Goal: Information Seeking & Learning: Learn about a topic

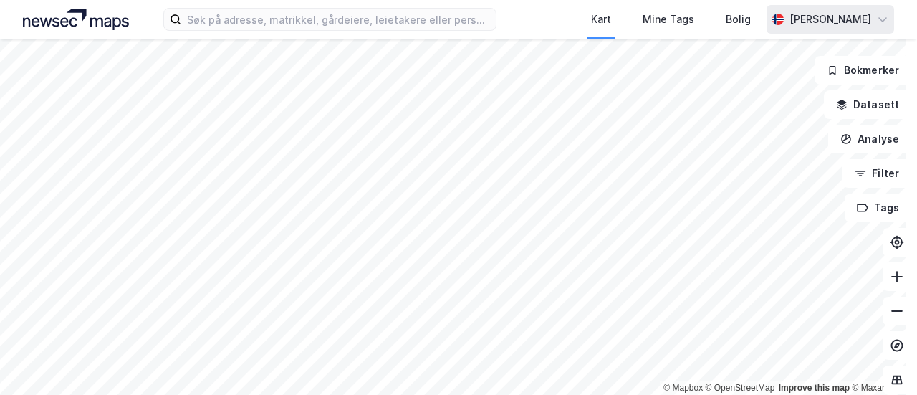
click at [858, 9] on div "Kart Mine Tags Bolig [PERSON_NAME] © Mapbox © OpenStreetMap Improve this map © …" at bounding box center [458, 197] width 917 height 395
click at [609, 0] on html "Kart Mine Tags Bolig [PERSON_NAME] © Mapbox © OpenStreetMap Improve this map © …" at bounding box center [458, 197] width 917 height 395
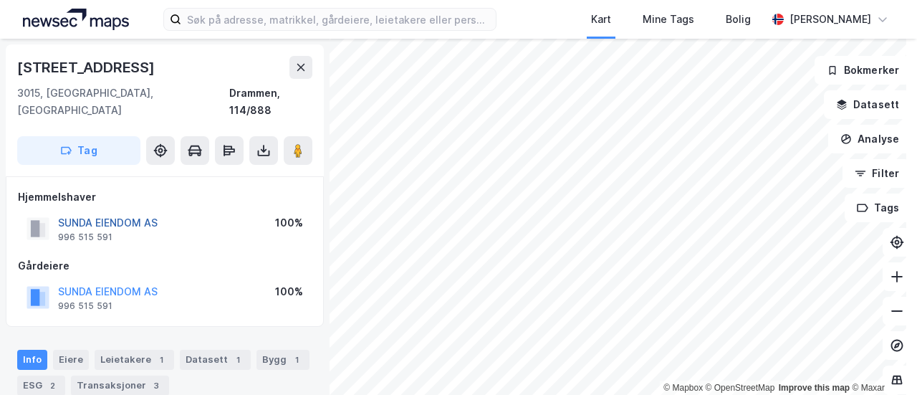
click at [0, 0] on button "SUNDA EIENDOM AS" at bounding box center [0, 0] width 0 height 0
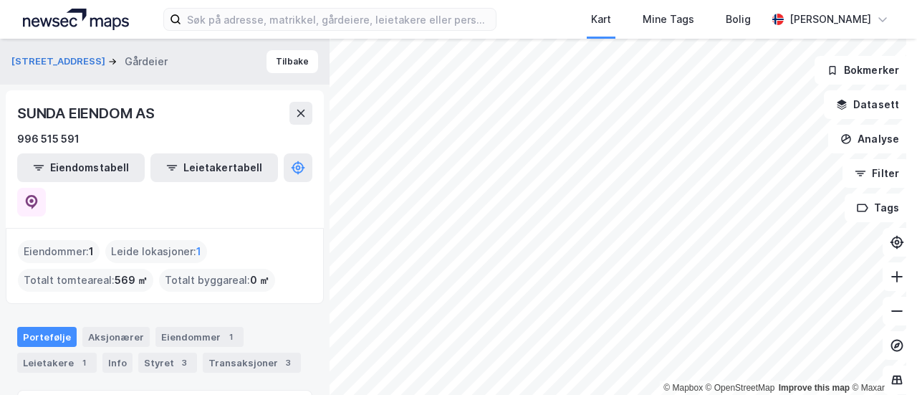
scroll to position [104, 0]
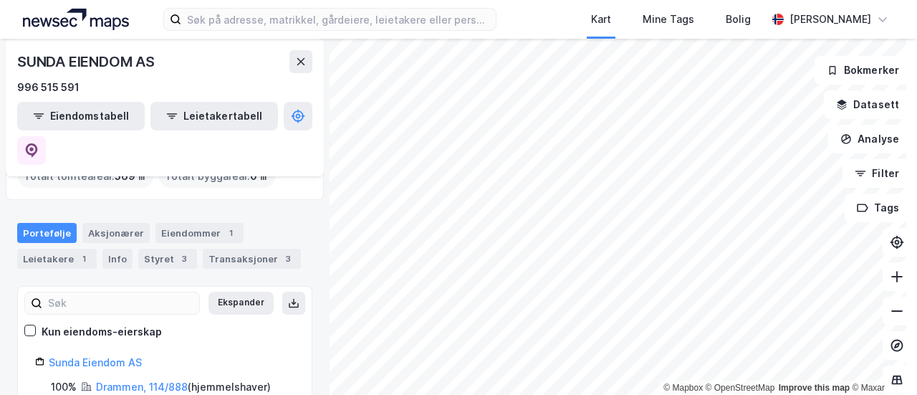
click at [115, 206] on div "Portefølje Aksjonærer Eiendommer 1 Leietakere 1 Info Styret 3 Transaksjoner 3" at bounding box center [164, 240] width 329 height 69
click at [123, 223] on div "Aksjonærer" at bounding box center [115, 233] width 67 height 20
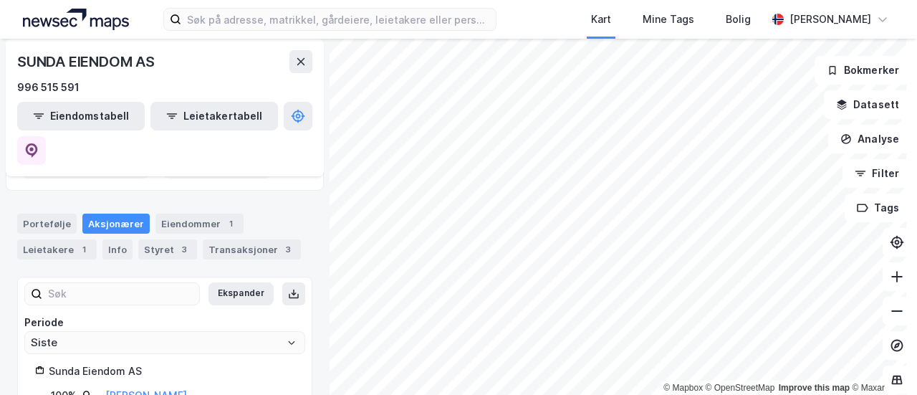
scroll to position [122, 0]
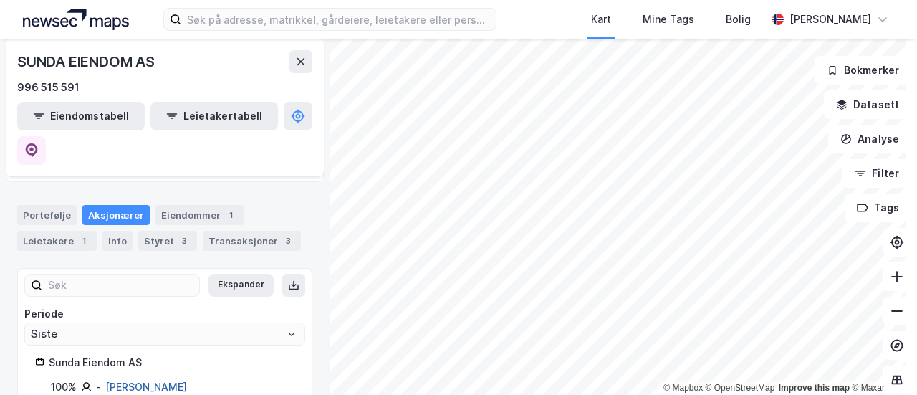
click at [146, 380] on link "Zhang Lin Hu" at bounding box center [146, 386] width 82 height 12
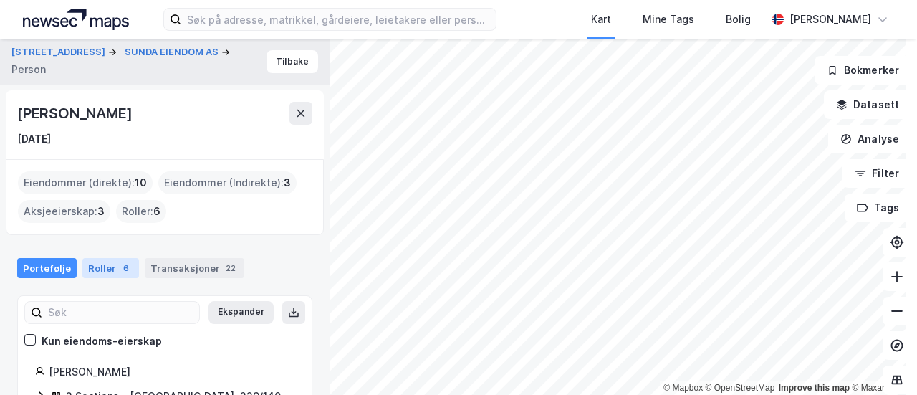
click at [94, 261] on div "Roller 6" at bounding box center [110, 268] width 57 height 20
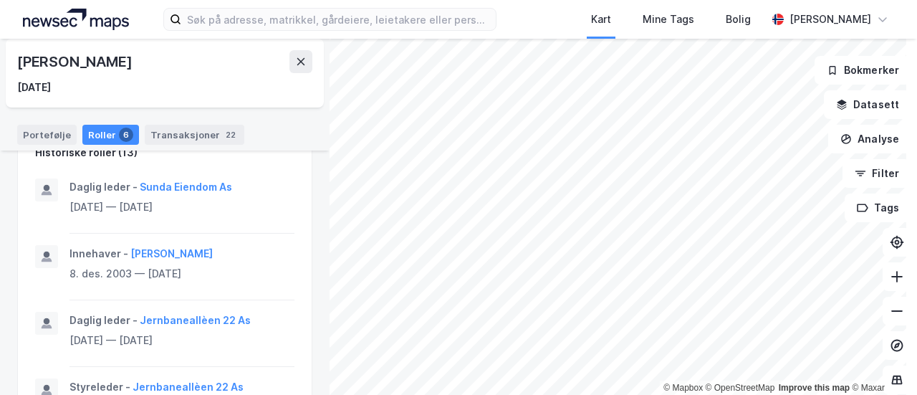
scroll to position [645, 0]
click at [302, 58] on icon at bounding box center [300, 61] width 11 height 11
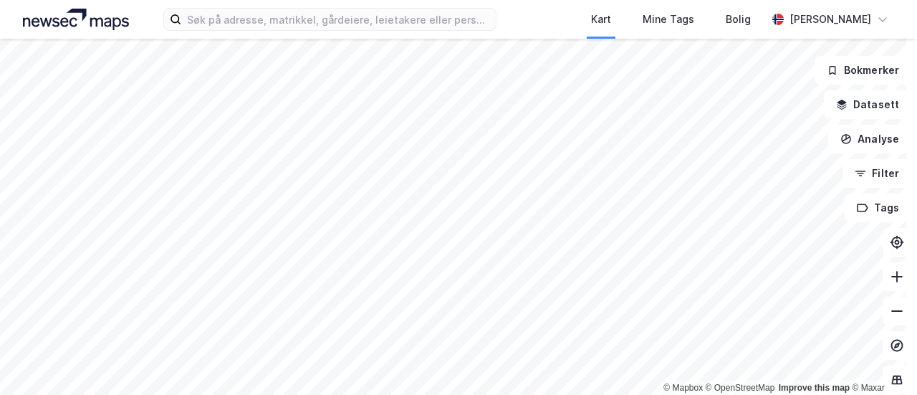
click at [916, 10] on div "Kart Mine Tags Bolig [PERSON_NAME] © Mapbox © OpenStreetMap Improve this map © …" at bounding box center [458, 197] width 917 height 395
click at [794, 0] on html "Kart Mine Tags Bolig [PERSON_NAME] © Mapbox © OpenStreetMap Improve this map © …" at bounding box center [458, 197] width 917 height 395
click at [301, 0] on html "Kart Mine Tags Bolig [PERSON_NAME] © Mapbox © OpenStreetMap Improve this map © …" at bounding box center [458, 197] width 917 height 395
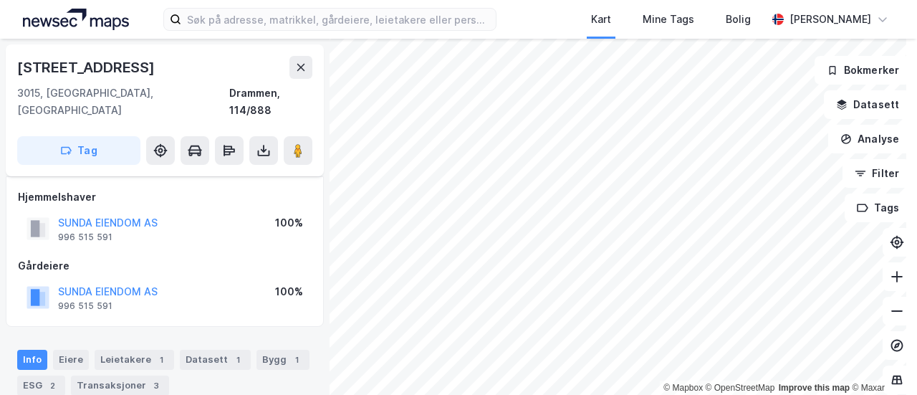
scroll to position [143, 0]
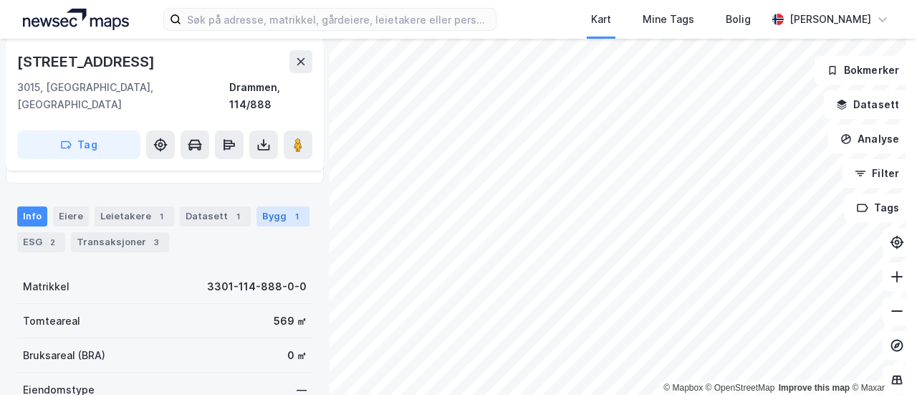
click at [259, 206] on div "Bygg 1" at bounding box center [282, 216] width 53 height 20
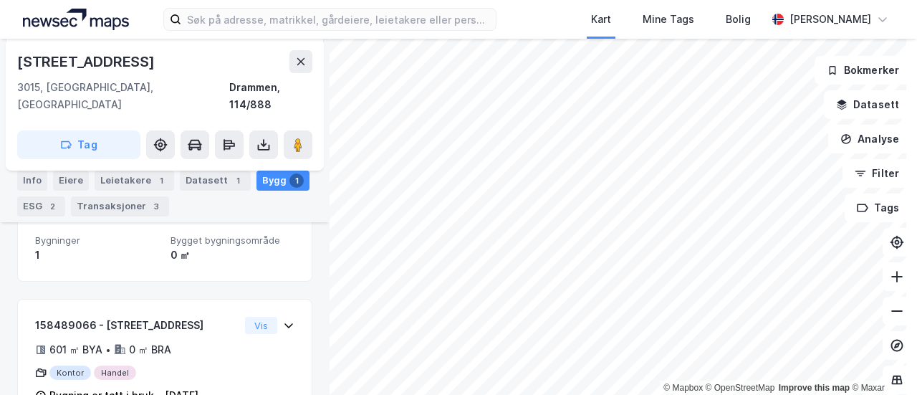
scroll to position [221, 0]
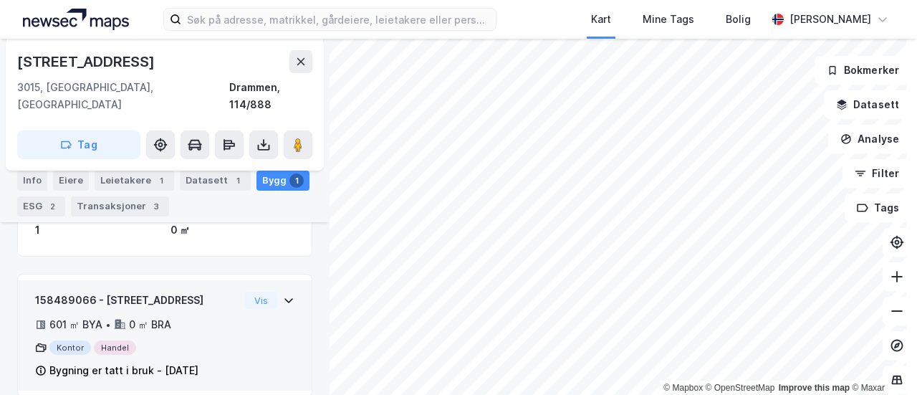
click at [264, 294] on div "158489066 - [STREET_ADDRESS] ㎡ BYA • 0 ㎡ BRA Kontor Handel Bygning er tatt i br…" at bounding box center [164, 340] width 259 height 99
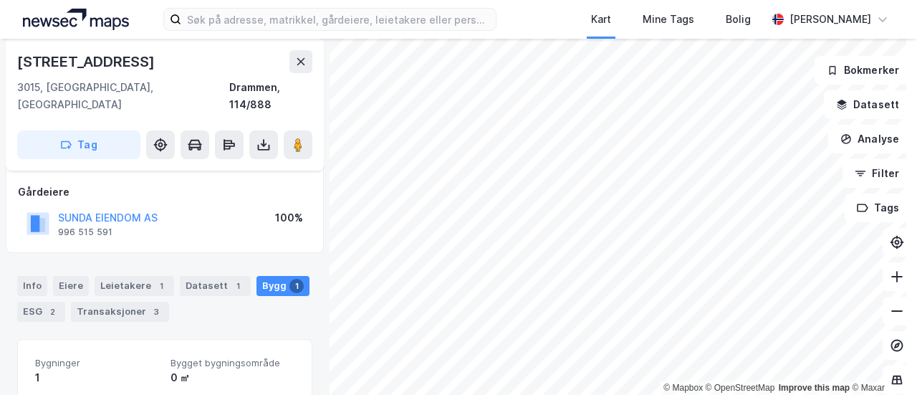
scroll to position [217, 0]
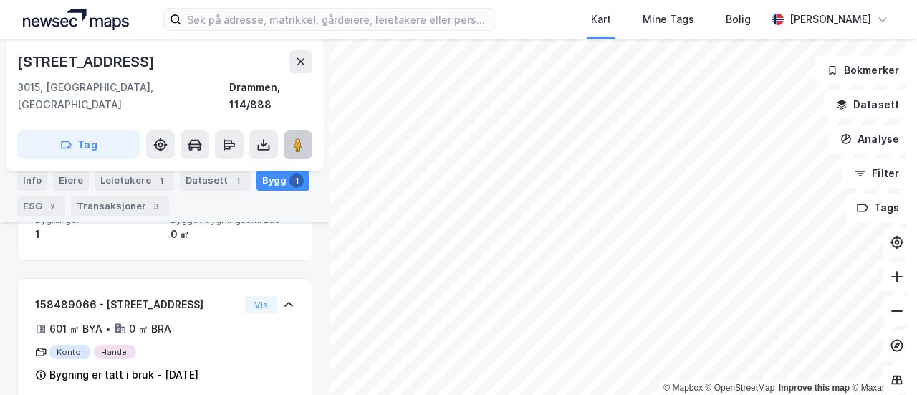
click at [284, 131] on button at bounding box center [298, 144] width 29 height 29
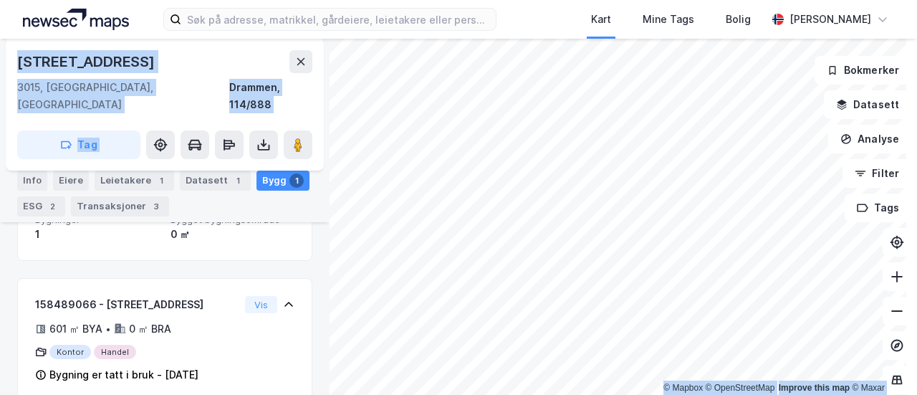
drag, startPoint x: 0, startPoint y: 165, endPoint x: 312, endPoint y: 196, distance: 313.7
click at [328, 203] on div "[STREET_ADDRESS], 114/888 Tag Hjemmelshaver SUNDA EIENDOM AS 996 515 591 100% G…" at bounding box center [164, 217] width 329 height 356
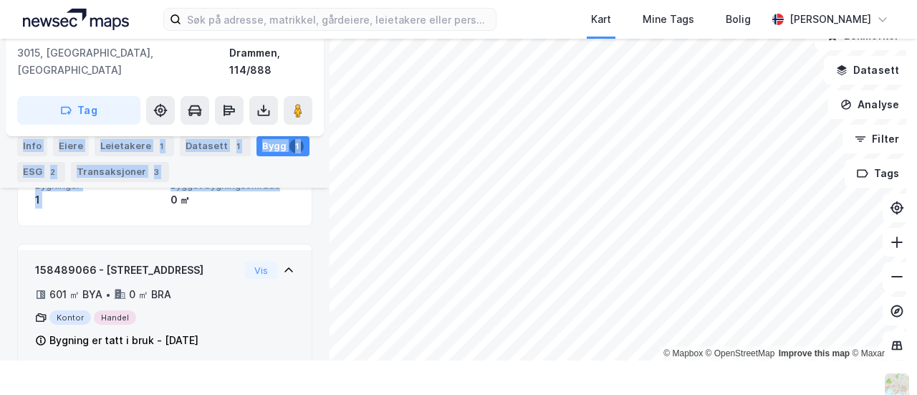
scroll to position [289, 0]
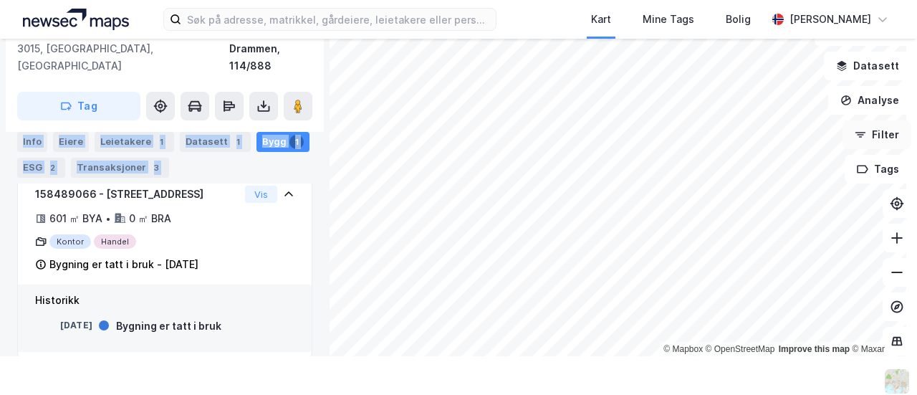
click at [869, 135] on button "Filter" at bounding box center [876, 134] width 69 height 29
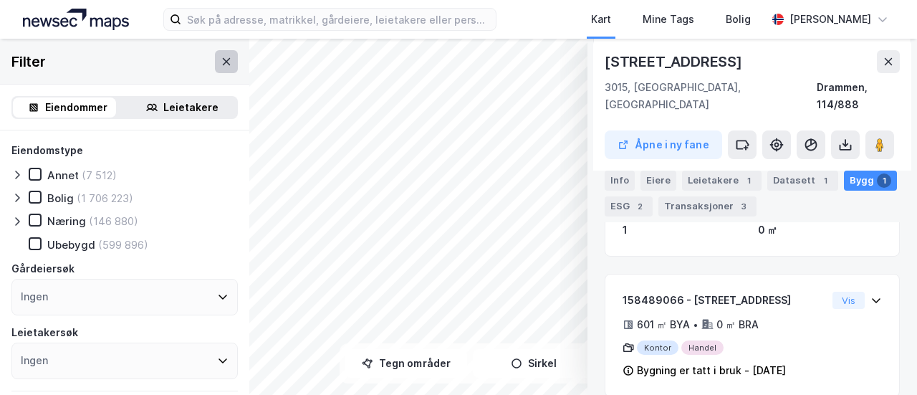
click at [221, 57] on icon at bounding box center [226, 61] width 11 height 11
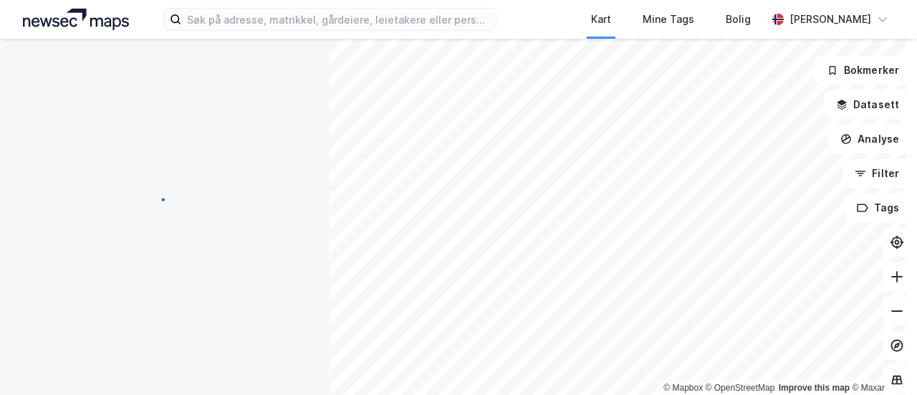
scroll to position [80, 0]
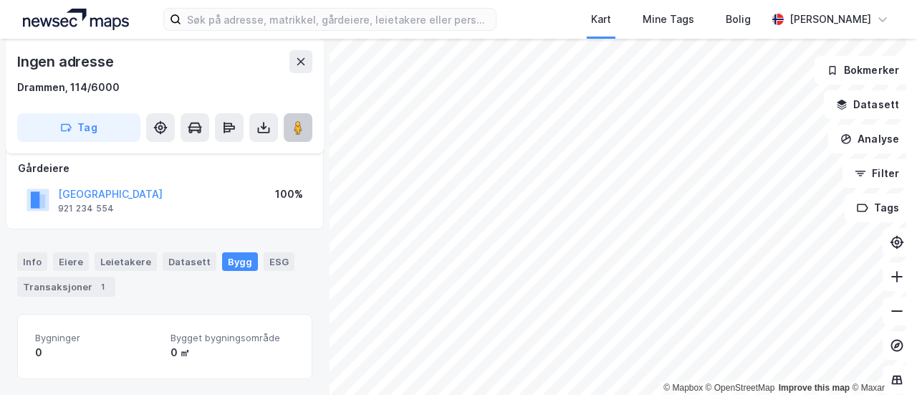
click at [296, 120] on image at bounding box center [298, 127] width 9 height 14
click at [497, 26] on div "Kart Mine Tags Bolig [PERSON_NAME] © Mapbox © OpenStreetMap Improve this map © …" at bounding box center [458, 197] width 917 height 395
click at [848, 150] on button "Analyse" at bounding box center [869, 139] width 83 height 29
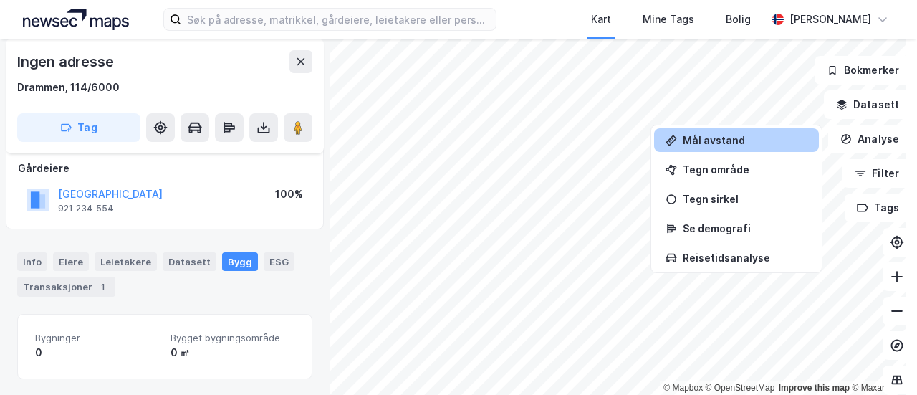
click at [751, 138] on div "Mål avstand" at bounding box center [745, 140] width 125 height 12
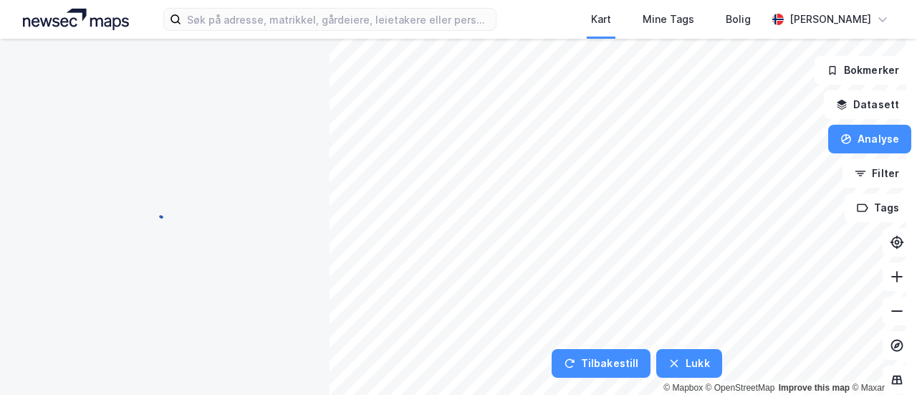
scroll to position [0, 0]
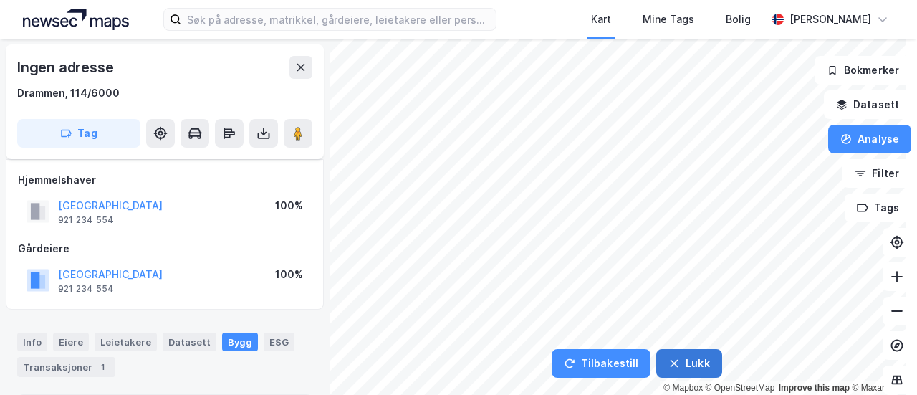
click at [680, 360] on button "Lukk" at bounding box center [688, 363] width 65 height 29
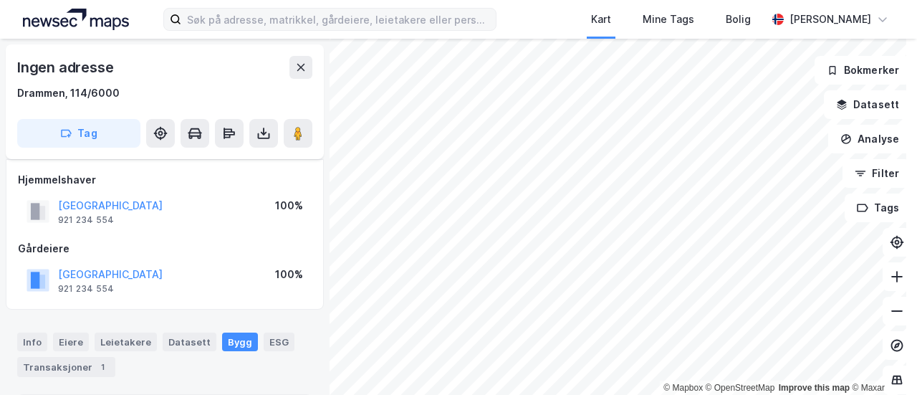
click at [339, 30] on div "Kart Mine Tags Bolig [PERSON_NAME] © Mapbox © OpenStreetMap Improve this map © …" at bounding box center [458, 197] width 917 height 395
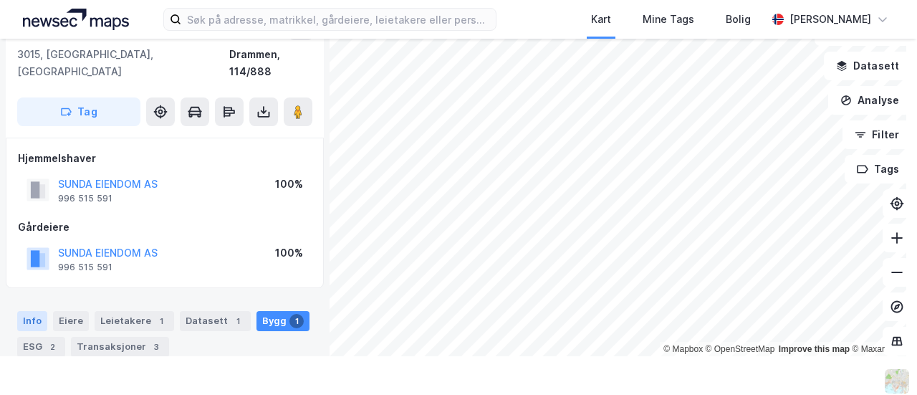
click at [33, 311] on div "Info" at bounding box center [32, 321] width 30 height 20
